Goal: Check status

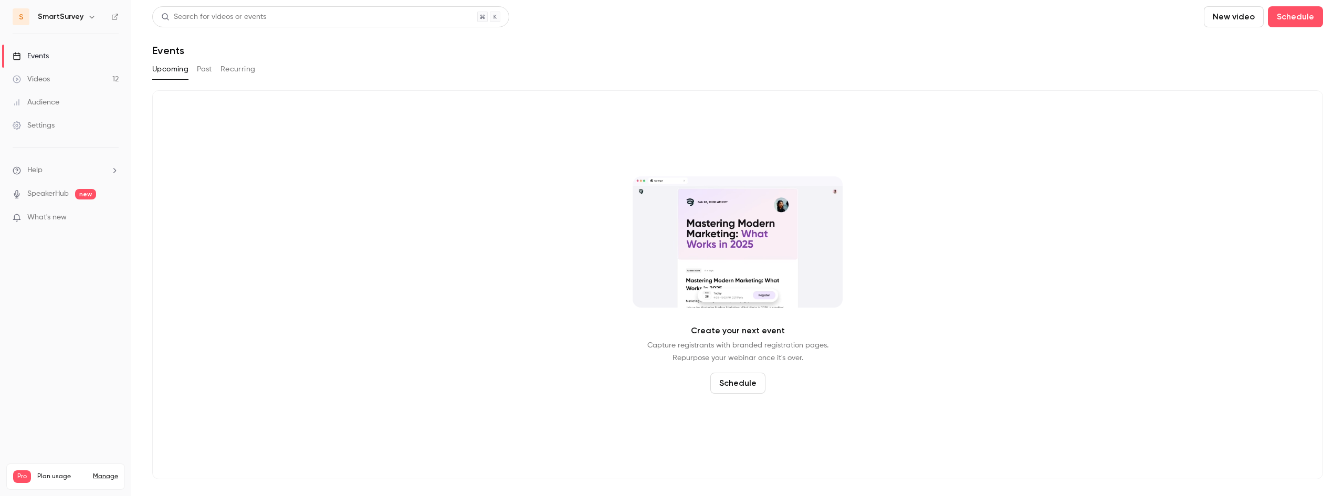
click at [207, 69] on button "Past" at bounding box center [204, 69] width 15 height 17
